Goal: Task Accomplishment & Management: Complete application form

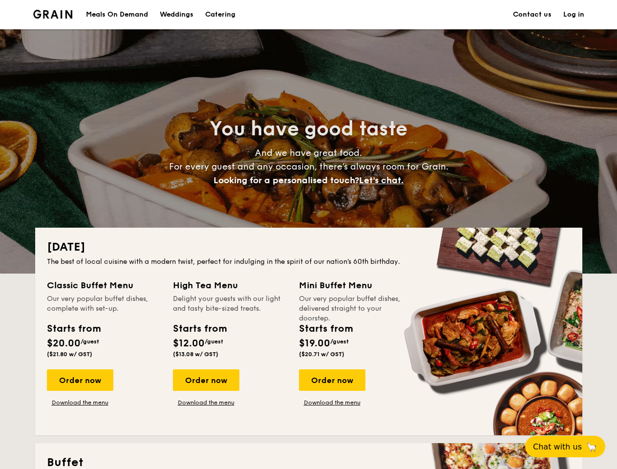
click at [308, 234] on div "[DATE] The best of local cuisine with a modern twist, perfect for indulging in …" at bounding box center [308, 332] width 547 height 208
click at [574, 15] on link "Log in" at bounding box center [573, 14] width 21 height 29
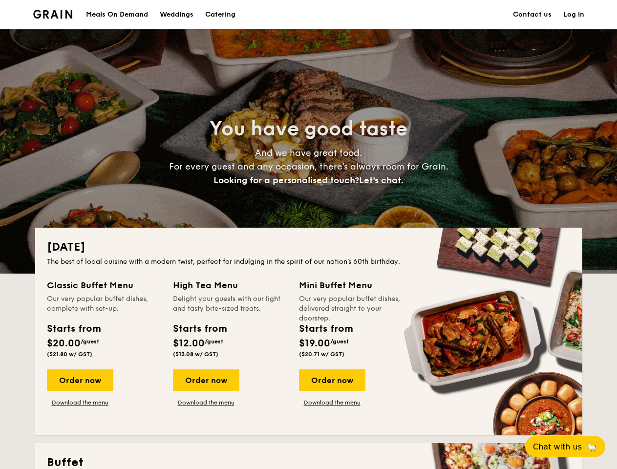
click at [384, 180] on span "Let's chat." at bounding box center [381, 180] width 44 height 11
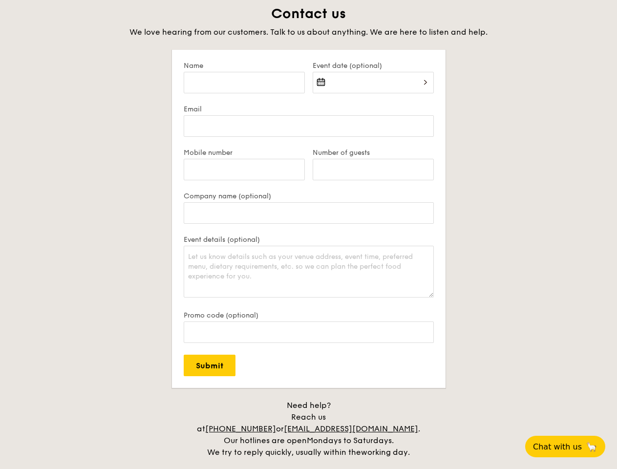
click at [571, 446] on span "Chat with us" at bounding box center [557, 446] width 49 height 9
